Goal: Transaction & Acquisition: Purchase product/service

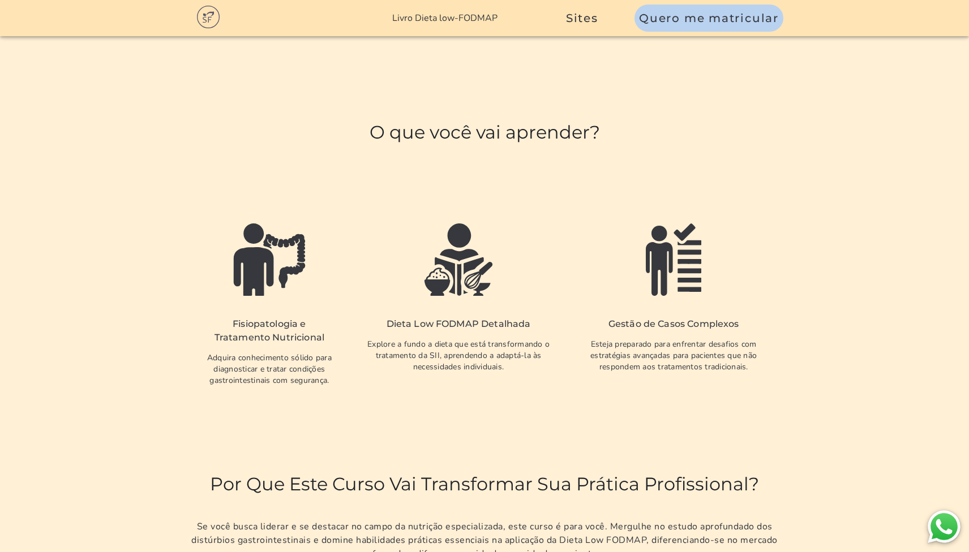
scroll to position [2213, 0]
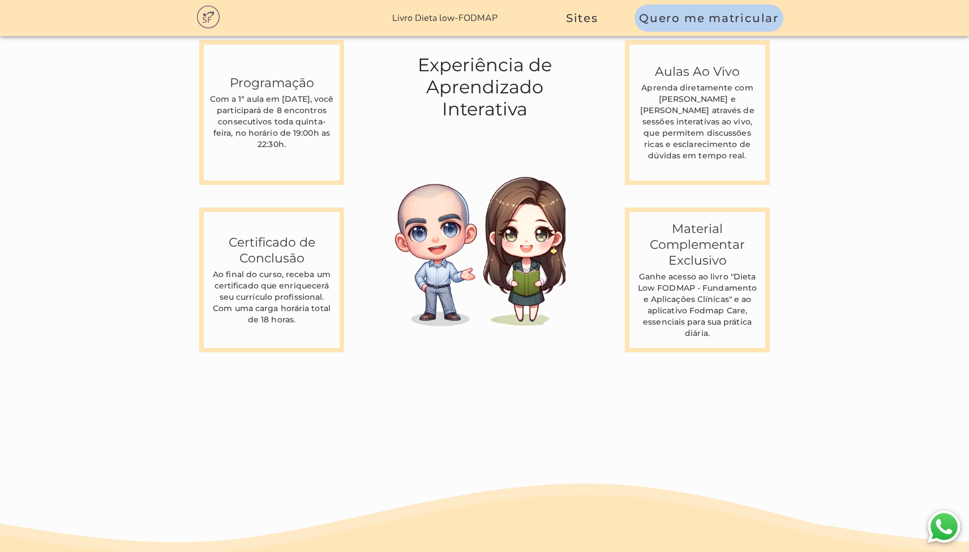
scroll to position [3091, 0]
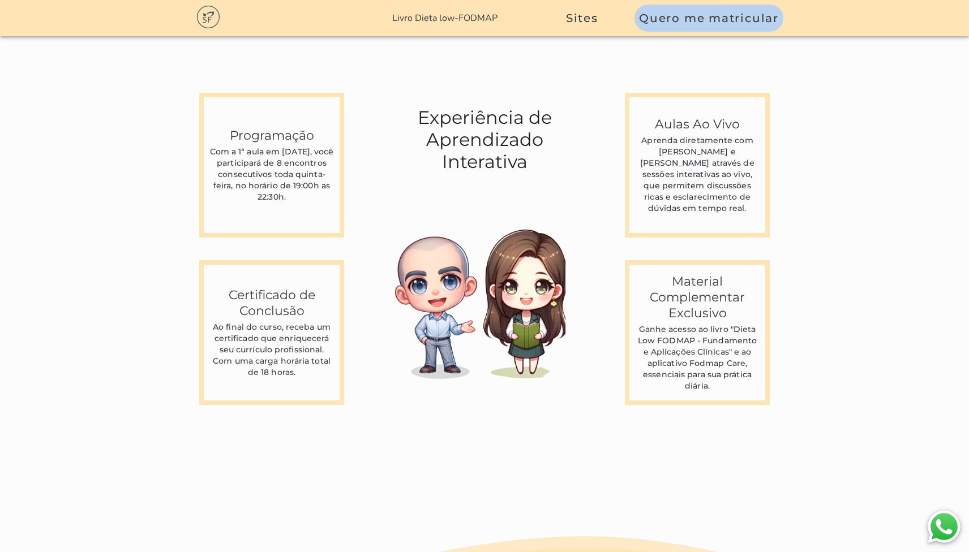
scroll to position [3007, 0]
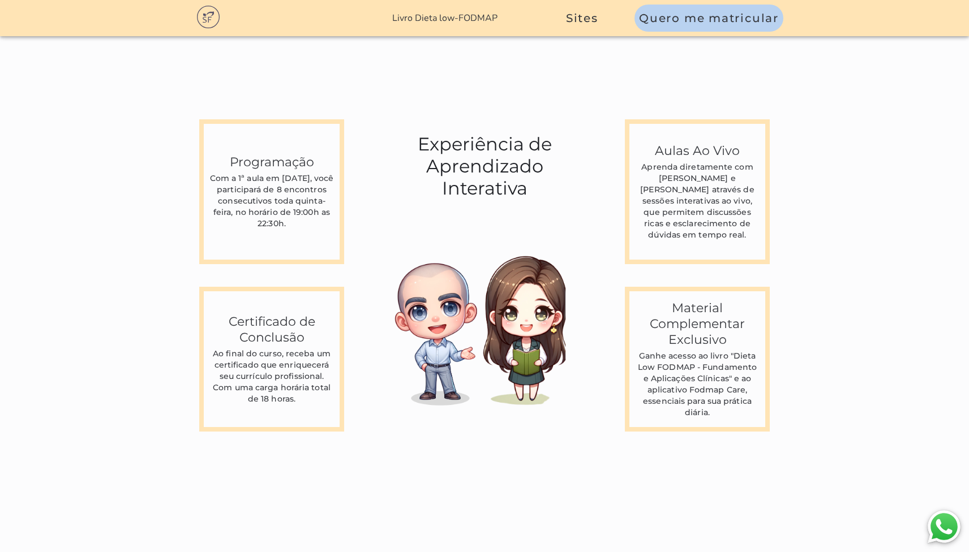
click at [445, 22] on link "Livro Dieta low-FODMAP" at bounding box center [444, 18] width 105 height 12
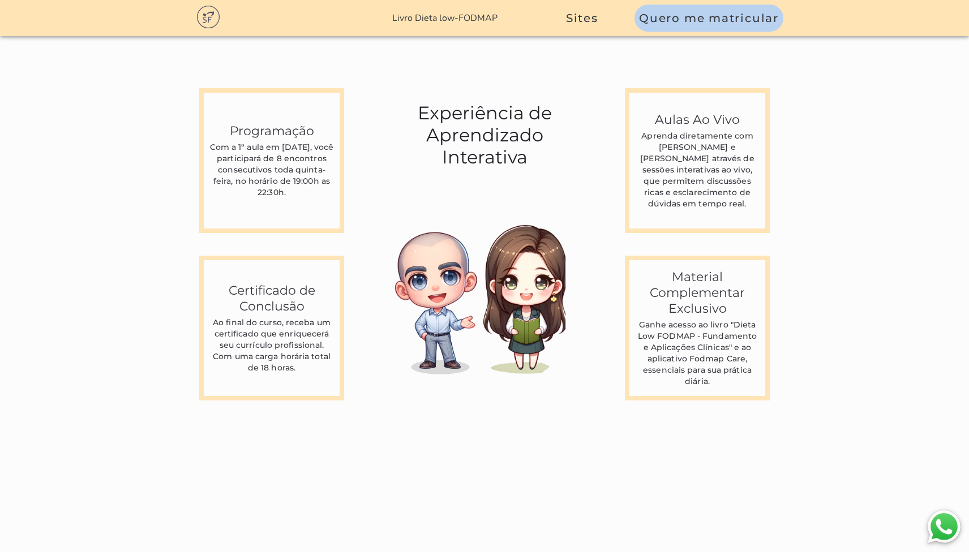
scroll to position [3424, 0]
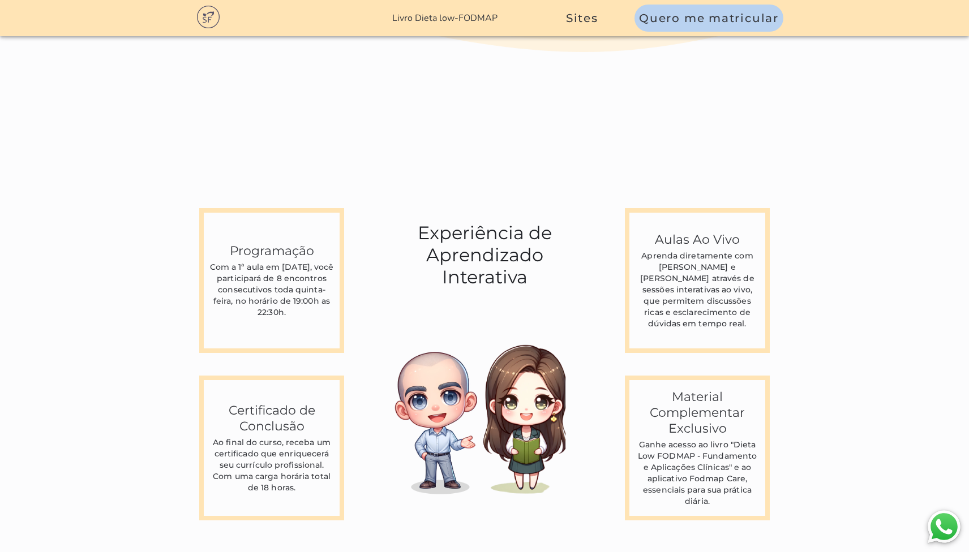
scroll to position [3295, 0]
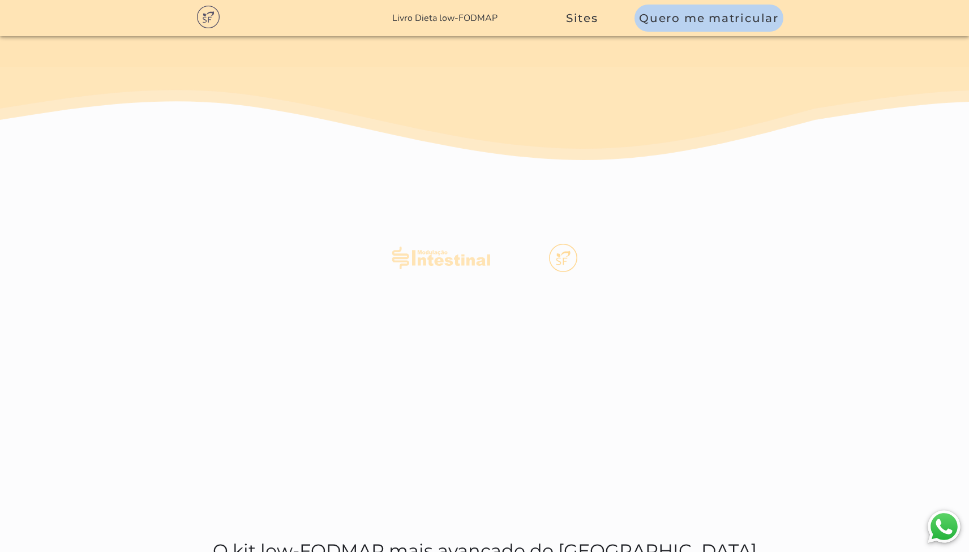
scroll to position [813, 0]
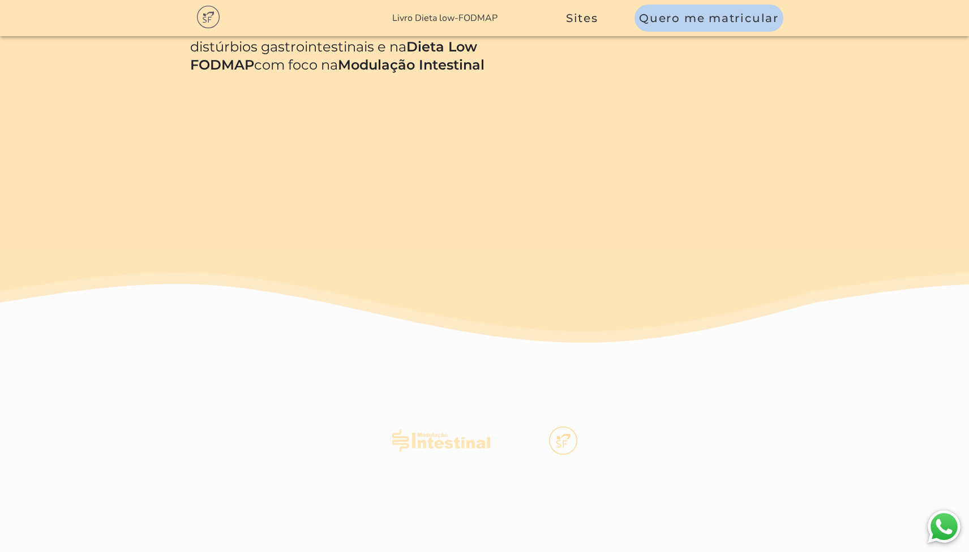
click at [461, 20] on link "Livro Dieta low-FODMAP" at bounding box center [444, 18] width 105 height 12
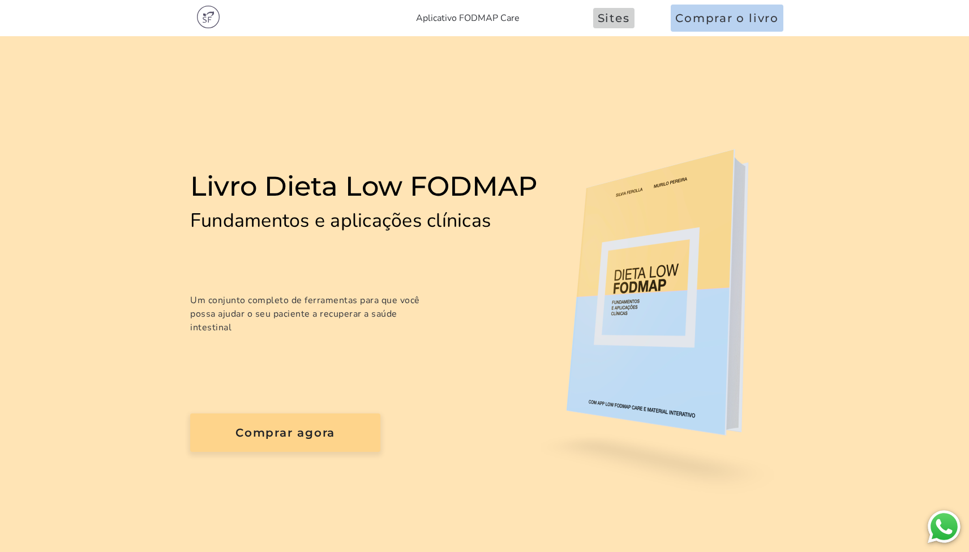
click at [599, 22] on span "Sites" at bounding box center [614, 18] width 32 height 14
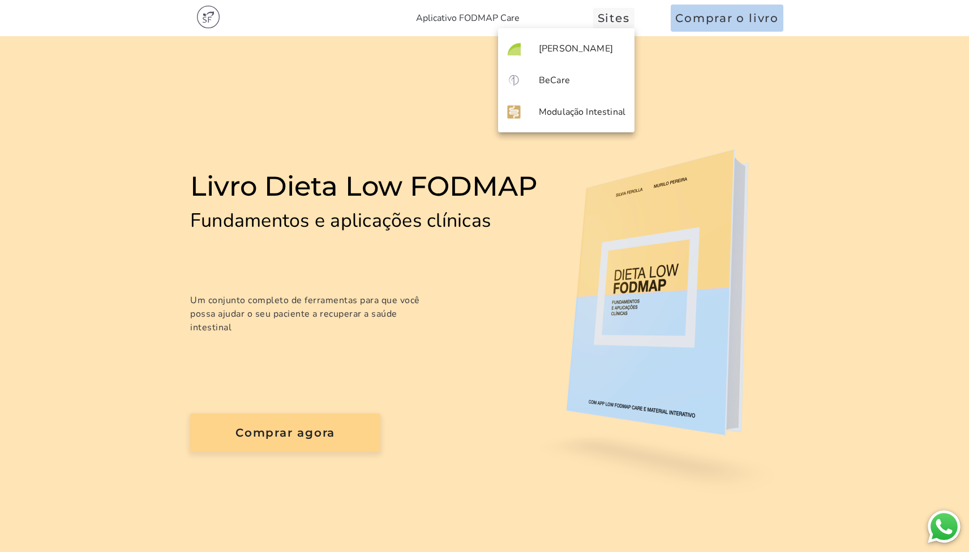
click at [599, 22] on span "Sites" at bounding box center [614, 18] width 32 height 14
